Goal: Information Seeking & Learning: Compare options

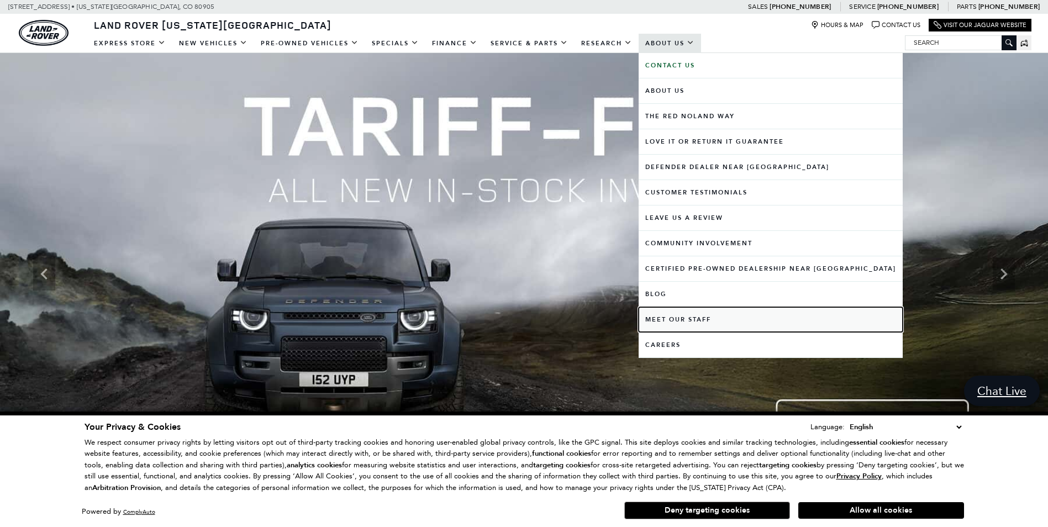
click at [669, 324] on link "Meet Our Staff" at bounding box center [771, 319] width 264 height 25
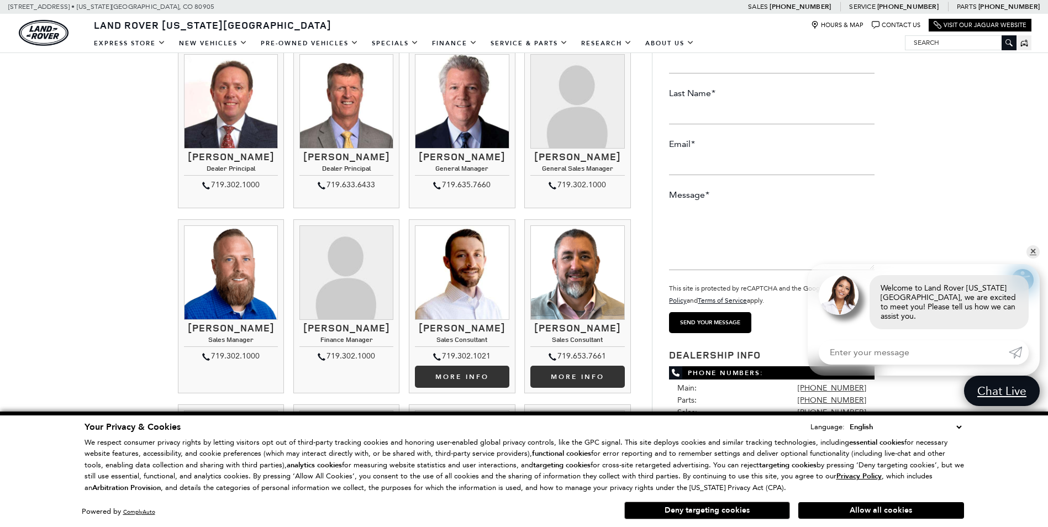
scroll to position [166, 0]
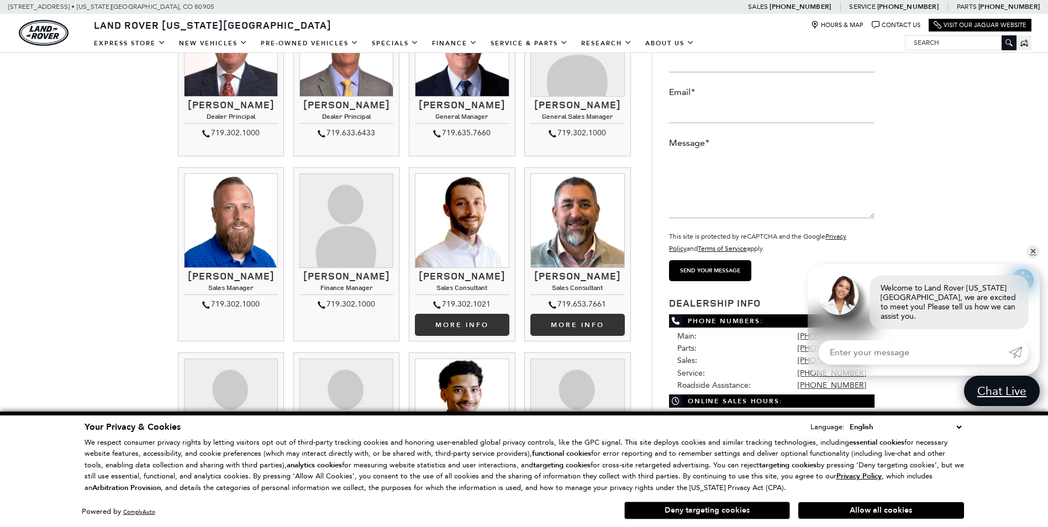
click at [711, 513] on button "Deny targeting cookies" at bounding box center [707, 511] width 166 height 18
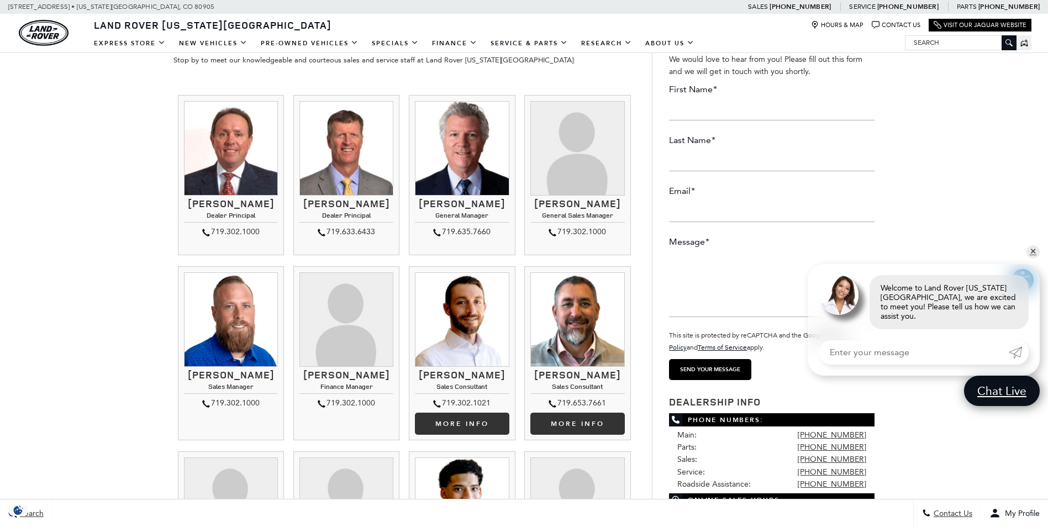
scroll to position [0, 0]
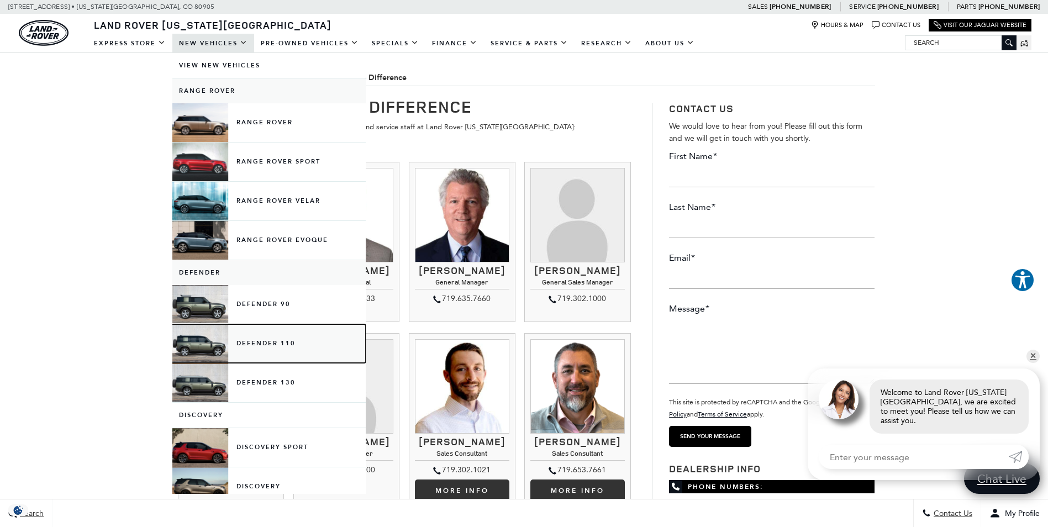
click at [252, 345] on link "Defender 110" at bounding box center [268, 343] width 193 height 39
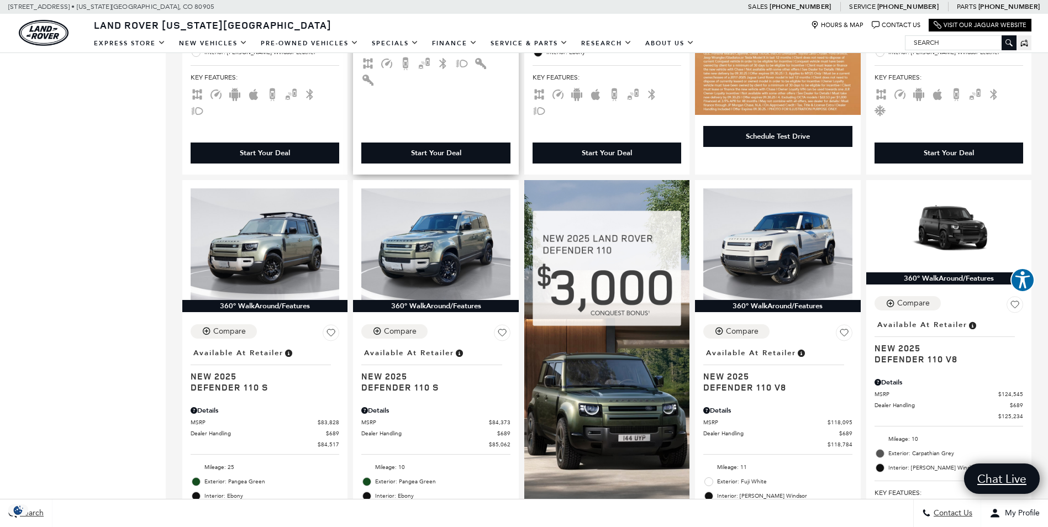
scroll to position [608, 0]
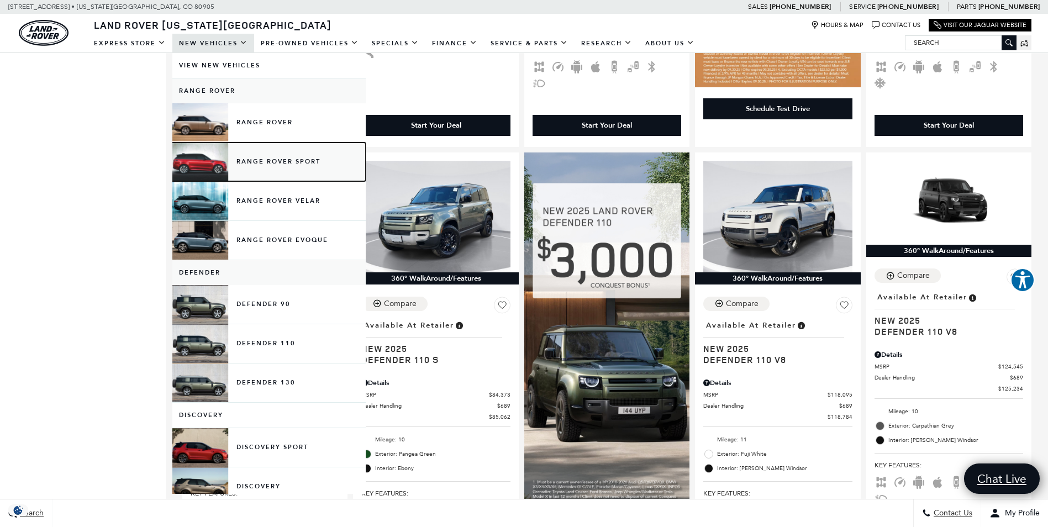
click at [259, 164] on link "Range Rover Sport" at bounding box center [268, 162] width 193 height 39
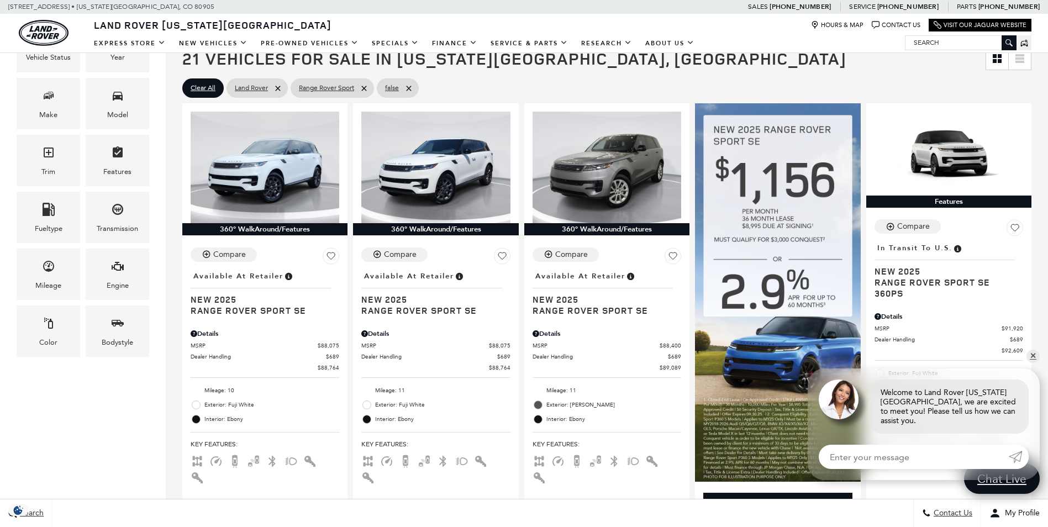
scroll to position [221, 0]
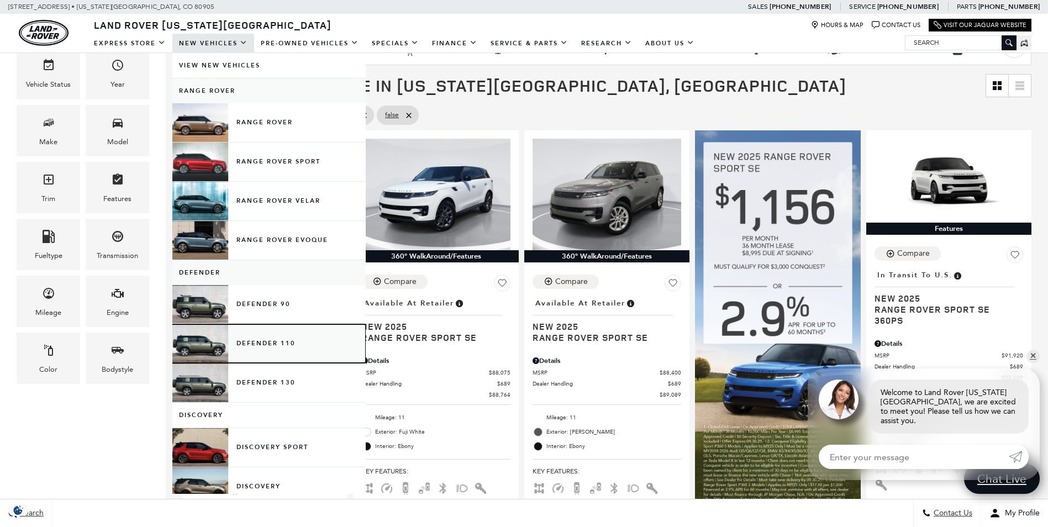
click at [260, 344] on link "Defender 110" at bounding box center [268, 343] width 193 height 39
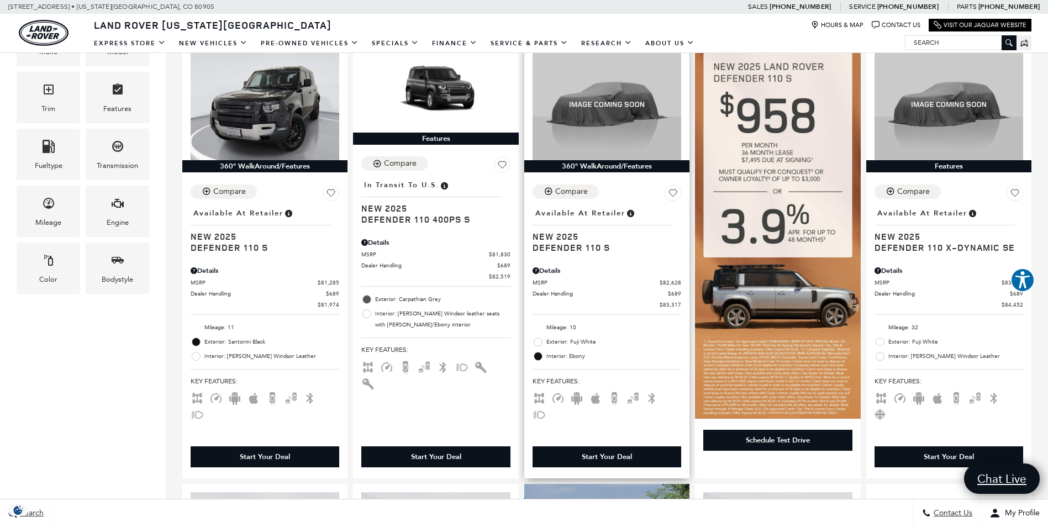
scroll to position [166, 0]
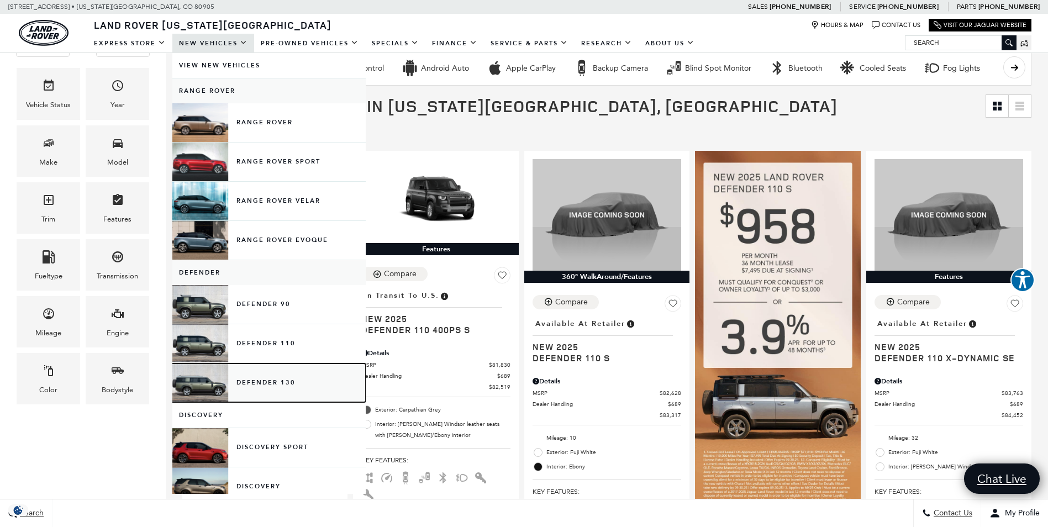
click at [273, 377] on link "Defender 130" at bounding box center [268, 382] width 193 height 39
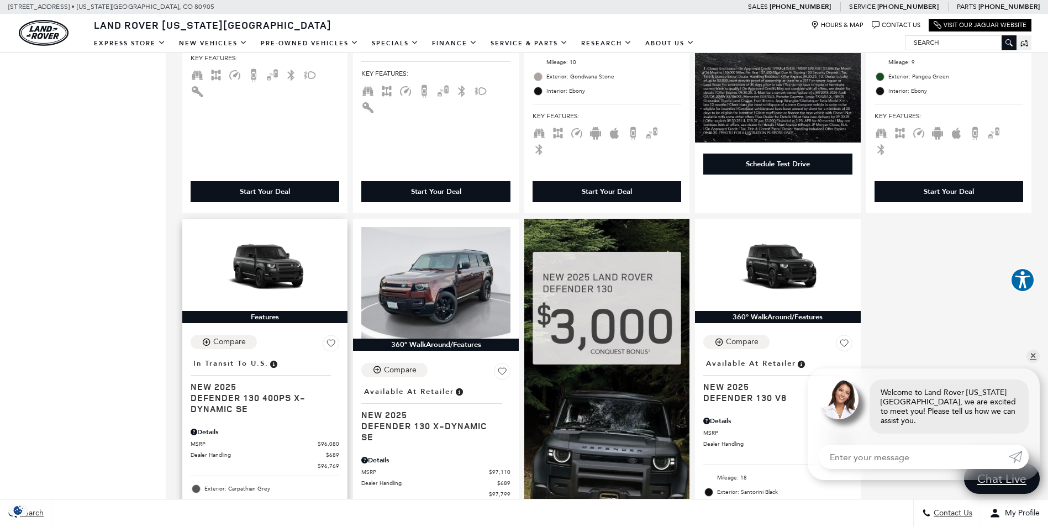
scroll to position [718, 0]
